Goal: Task Accomplishment & Management: Use online tool/utility

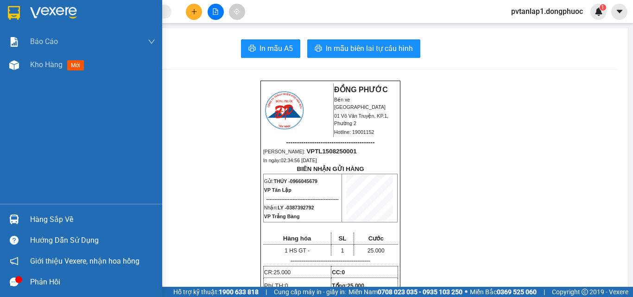
click at [18, 23] on div at bounding box center [81, 15] width 162 height 30
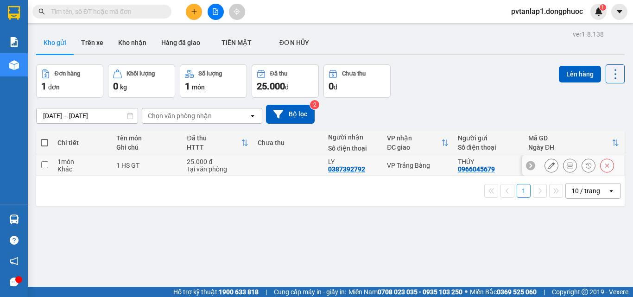
click at [228, 169] on div "Tại văn phòng" at bounding box center [217, 168] width 61 height 7
checkbox input "true"
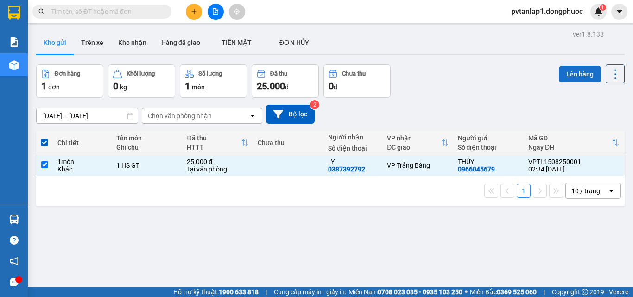
click at [572, 71] on button "Lên hàng" at bounding box center [580, 74] width 42 height 17
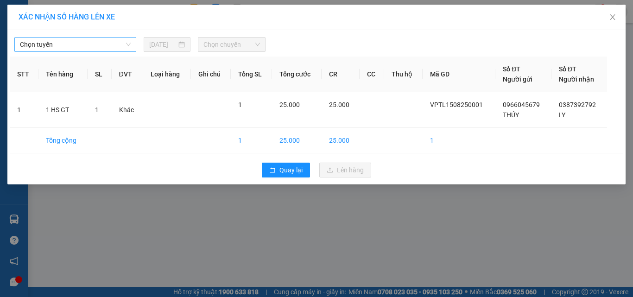
click at [119, 44] on span "Chọn tuyến" at bounding box center [75, 45] width 111 height 14
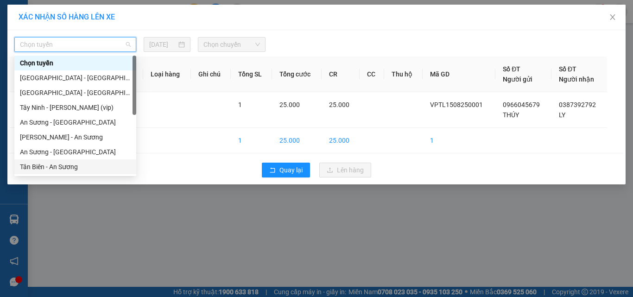
click at [49, 167] on div "Tân Biên - An Sương" at bounding box center [75, 167] width 111 height 10
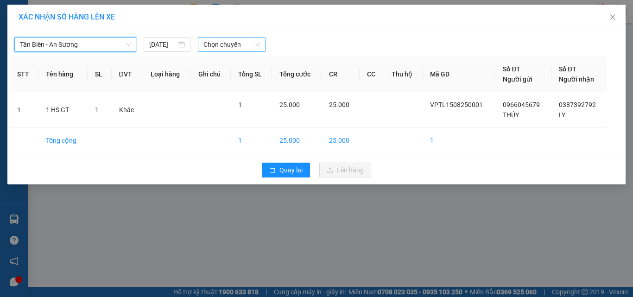
click at [228, 42] on span "Chọn chuyến" at bounding box center [231, 45] width 57 height 14
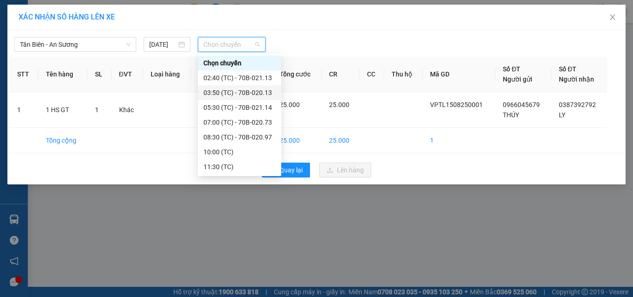
click at [259, 91] on div "03:50 (TC) - 70B-020.13" at bounding box center [239, 93] width 72 height 10
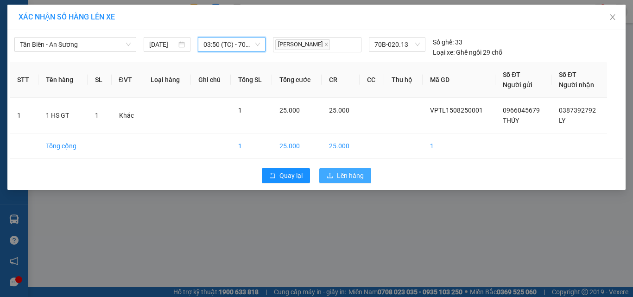
click at [345, 171] on span "Lên hàng" at bounding box center [350, 176] width 27 height 10
